Goal: Find specific page/section: Find specific page/section

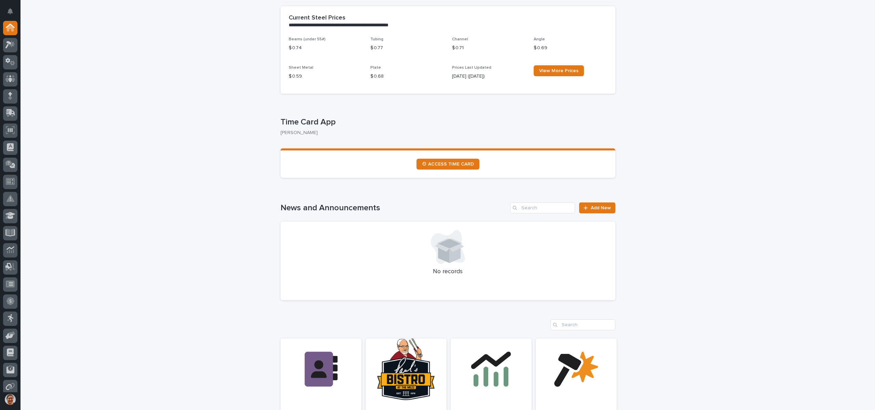
scroll to position [307, 0]
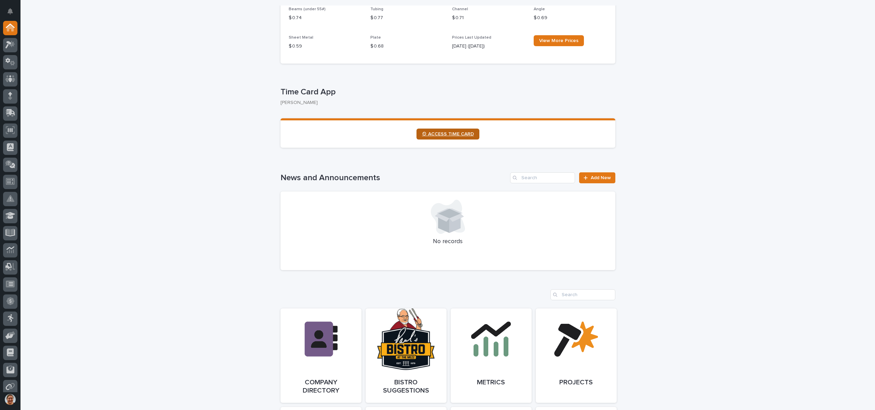
click at [438, 131] on span "⏲ ACCESS TIME CARD" at bounding box center [448, 133] width 52 height 5
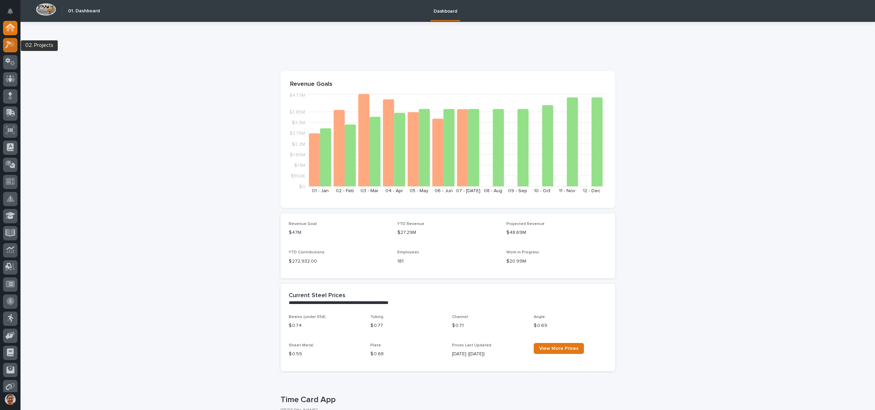
click at [8, 42] on icon at bounding box center [8, 45] width 6 height 8
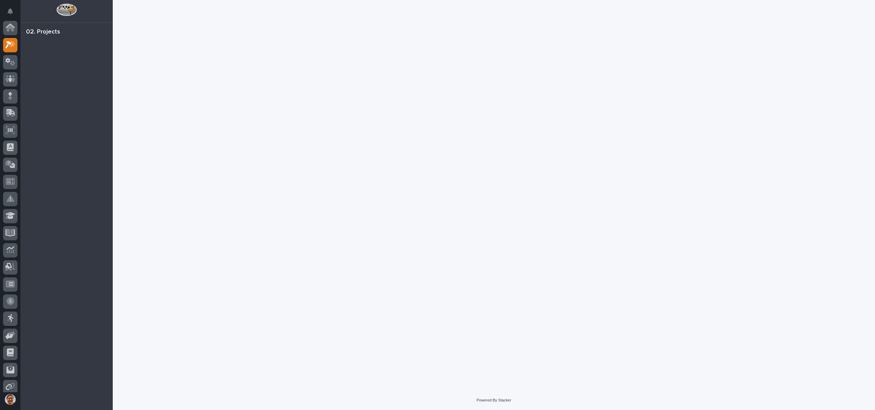
scroll to position [17, 0]
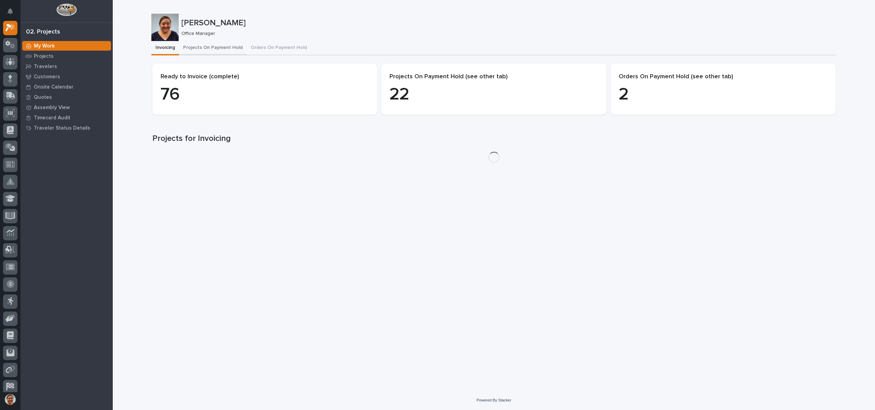
click at [208, 47] on button "Projects On Payment Hold" at bounding box center [213, 48] width 68 height 14
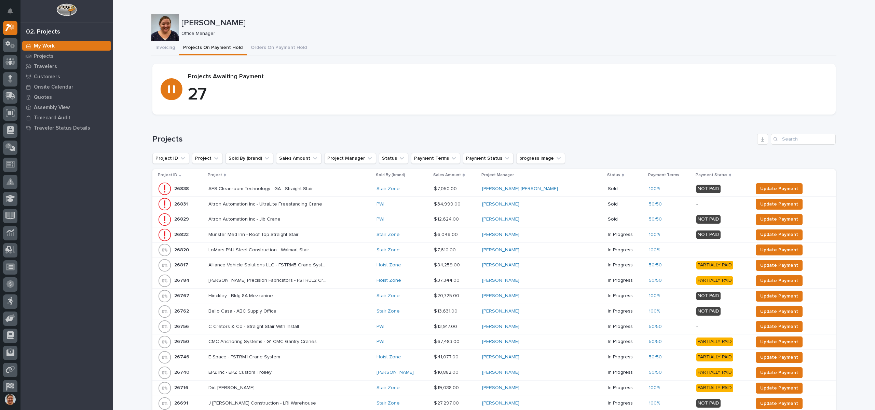
click at [221, 174] on p "Project" at bounding box center [215, 175] width 14 height 8
